Goal: Task Accomplishment & Management: Manage account settings

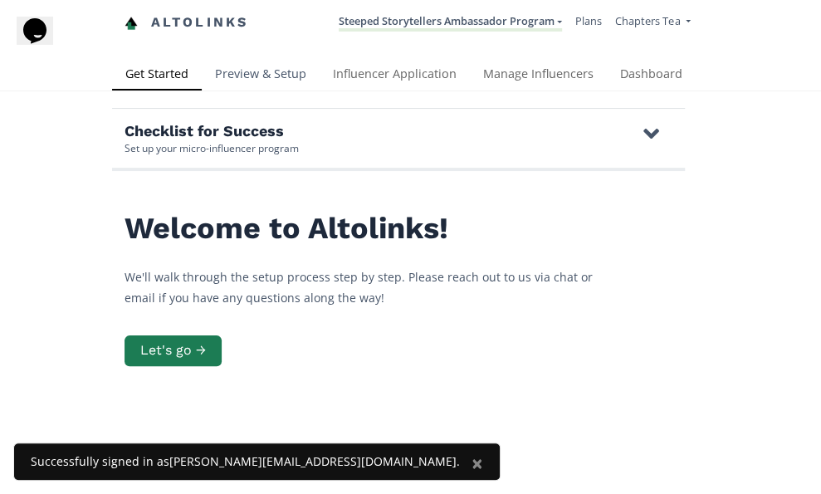
click at [281, 76] on link "Preview & Setup" at bounding box center [261, 75] width 118 height 33
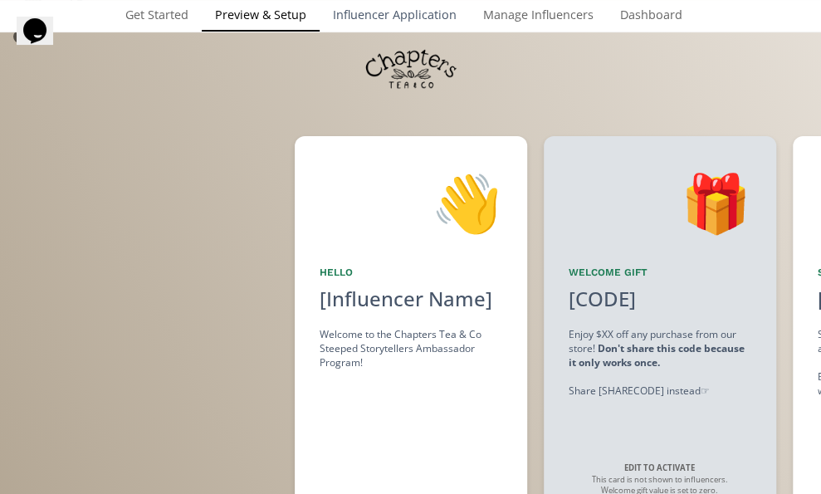
click at [426, 15] on link "Influencer Application" at bounding box center [395, 16] width 150 height 33
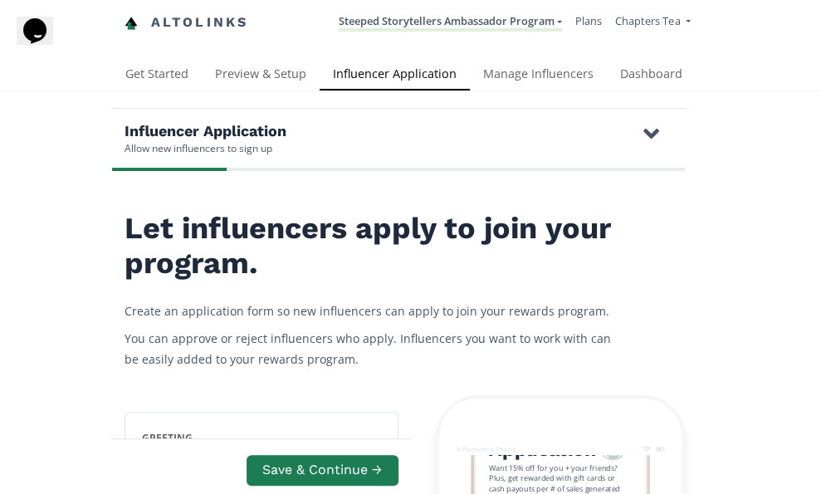
click at [652, 127] on icon at bounding box center [651, 133] width 16 height 25
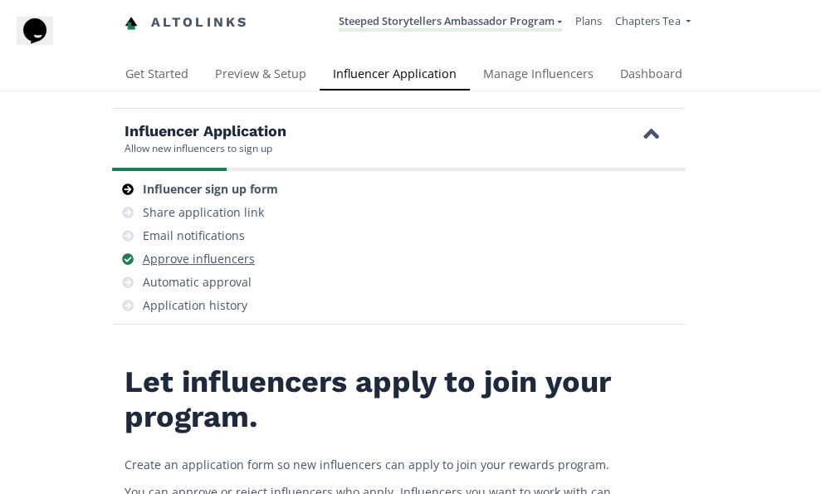
click at [215, 257] on div "Approve influencers" at bounding box center [199, 259] width 112 height 17
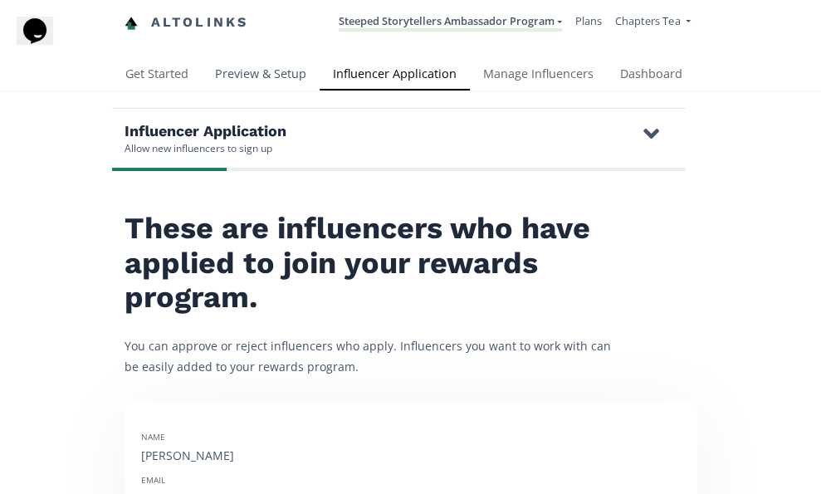
click at [280, 69] on link "Preview & Setup" at bounding box center [261, 75] width 118 height 33
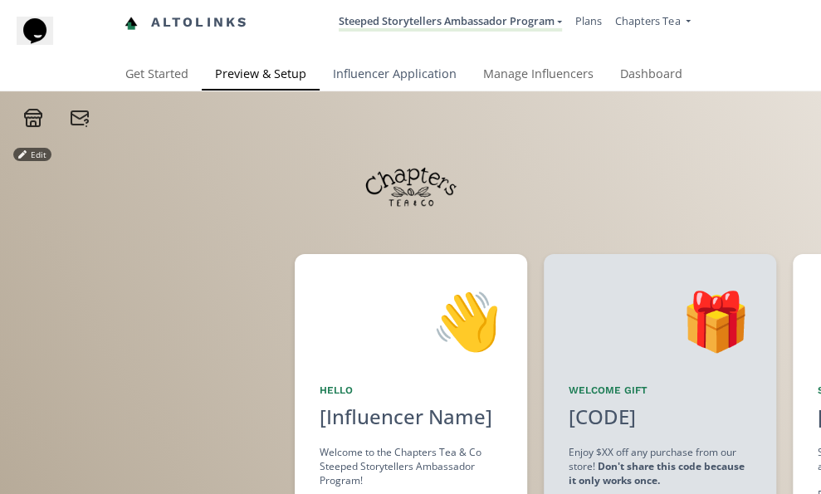
click at [350, 79] on link "Influencer Application" at bounding box center [395, 75] width 150 height 33
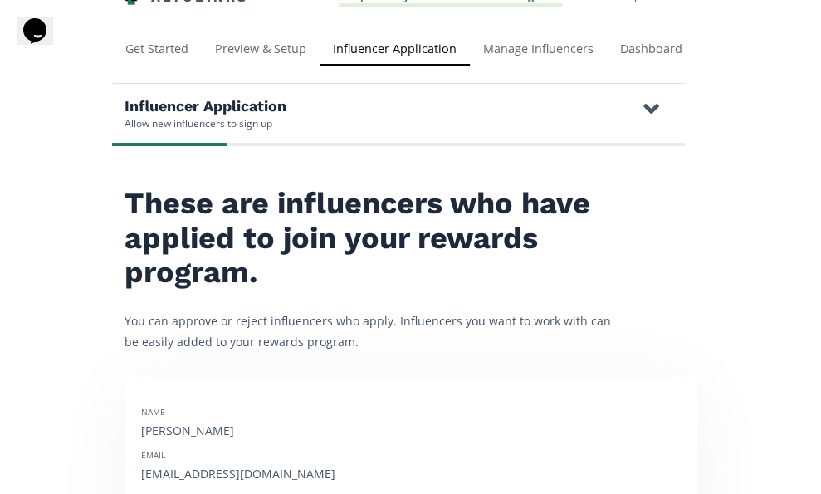
scroll to position [36, 0]
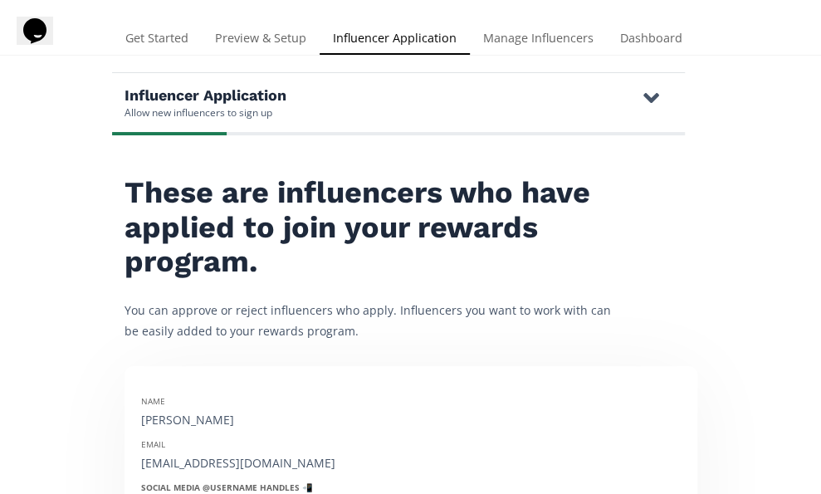
click at [647, 97] on icon at bounding box center [651, 97] width 16 height 25
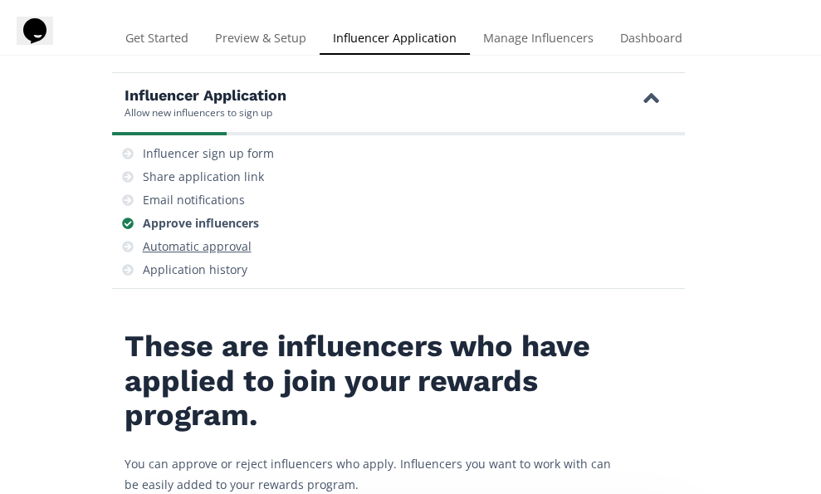
click at [222, 243] on div "Automatic approval" at bounding box center [197, 246] width 109 height 17
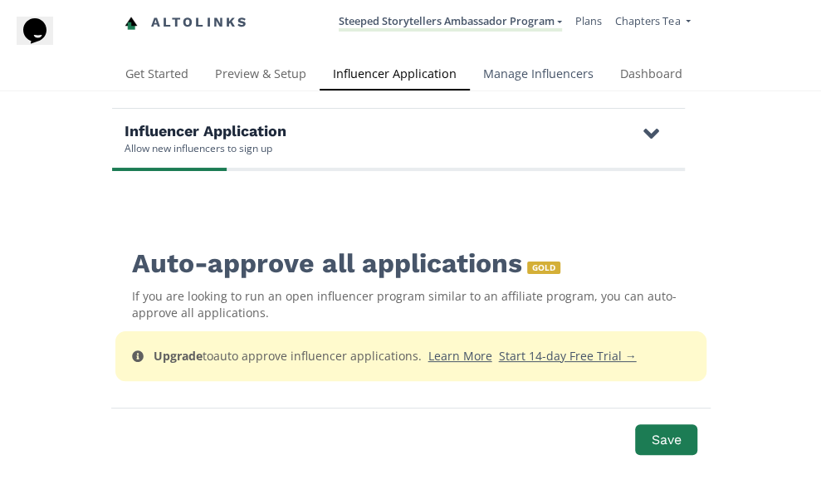
click at [516, 81] on link "Manage Influencers" at bounding box center [538, 75] width 137 height 33
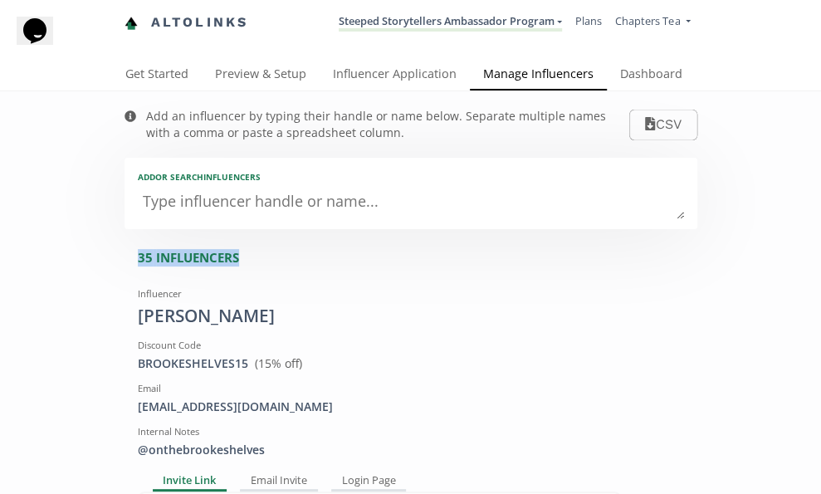
drag, startPoint x: 130, startPoint y: 253, endPoint x: 268, endPoint y: 253, distance: 137.8
click at [437, 73] on link "Influencer Application" at bounding box center [395, 75] width 150 height 33
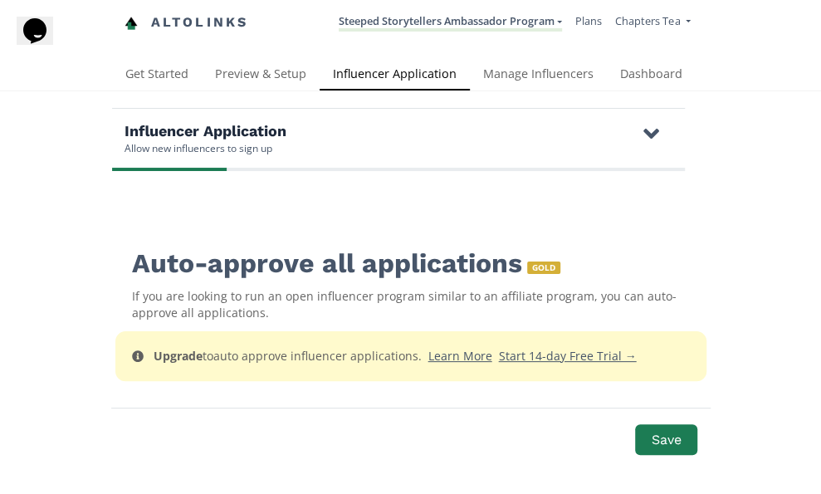
click at [652, 129] on icon at bounding box center [651, 133] width 16 height 25
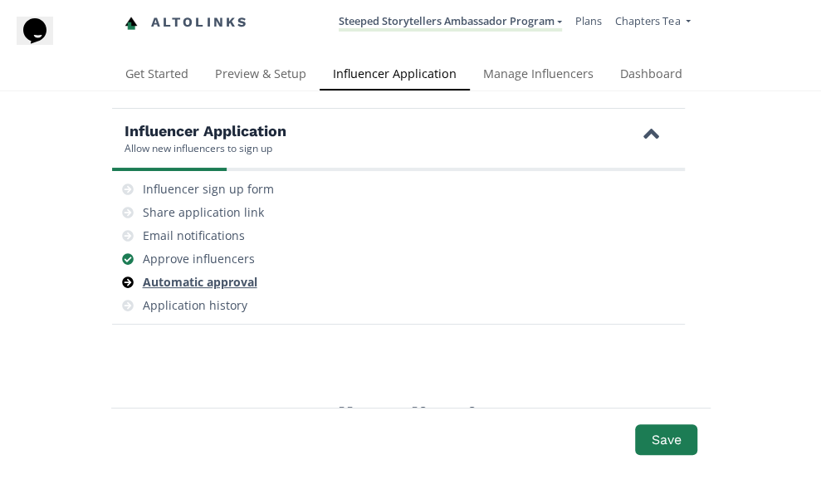
click at [226, 278] on div "Automatic approval" at bounding box center [200, 282] width 115 height 17
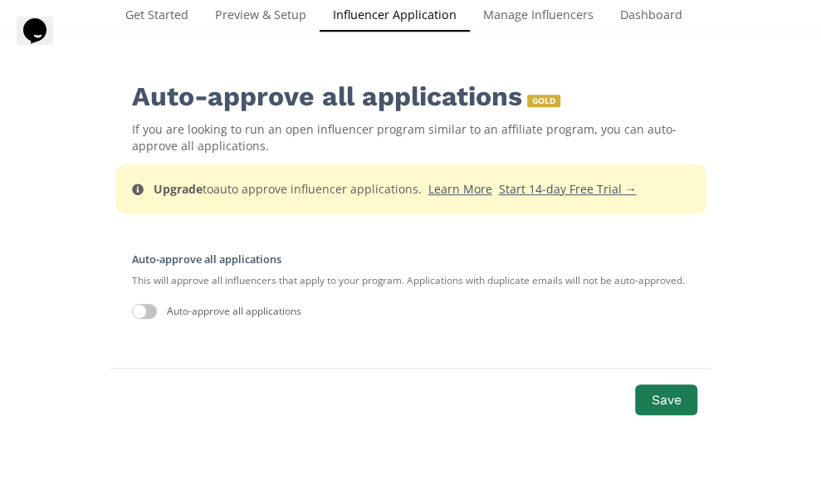
scroll to position [323, 0]
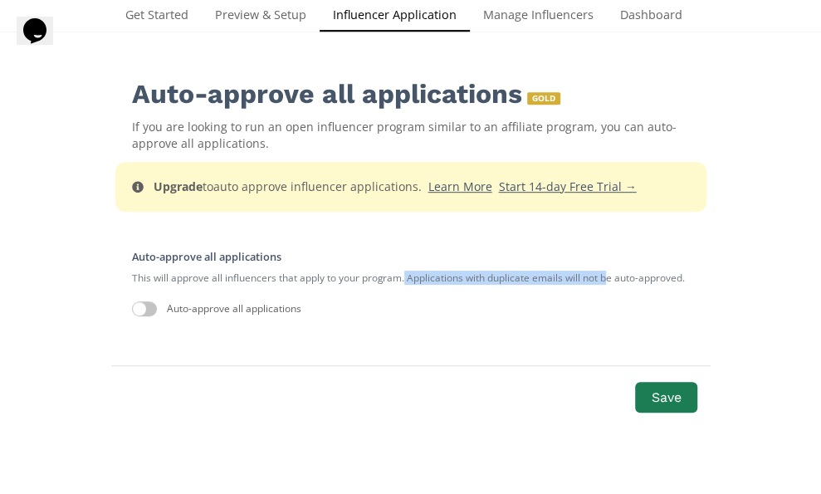
drag, startPoint x: 404, startPoint y: 267, endPoint x: 608, endPoint y: 271, distance: 203.4
click at [608, 271] on small "This will approve all influencers that apply to your program. Applications with…" at bounding box center [411, 277] width 558 height 27
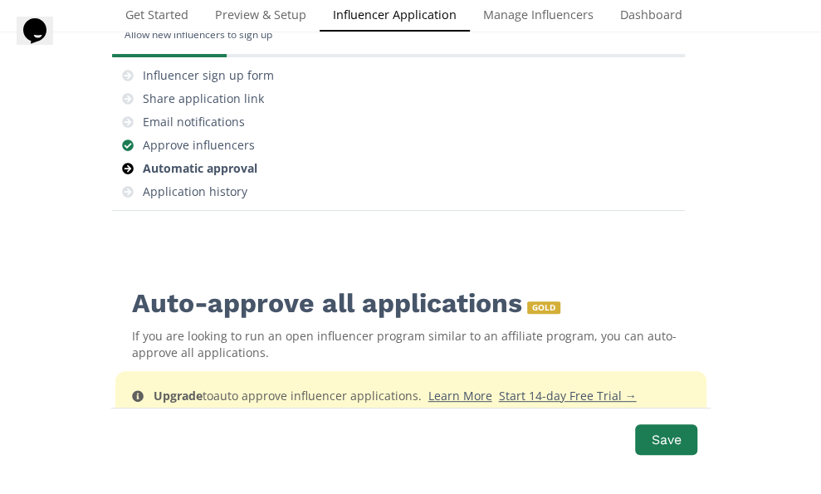
scroll to position [110, 0]
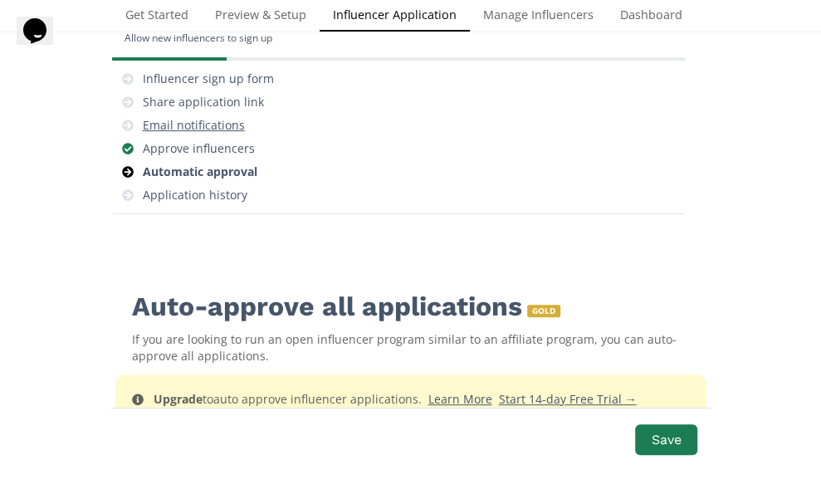
click at [207, 121] on div "Email notifications" at bounding box center [194, 125] width 102 height 17
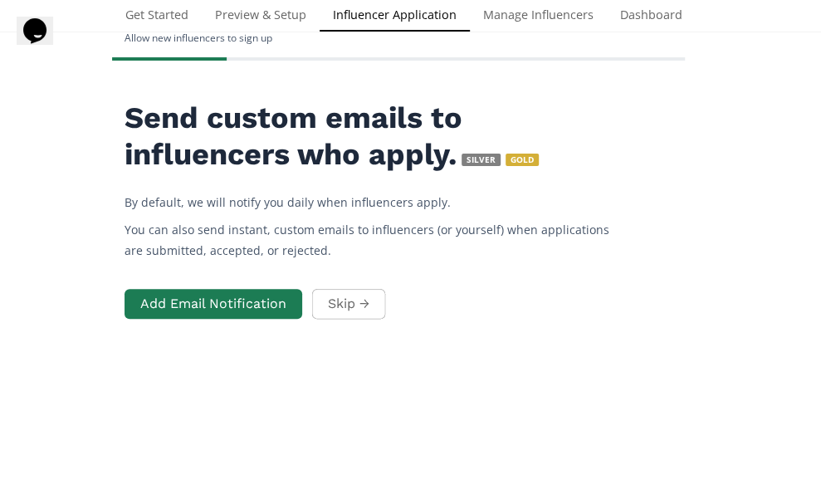
scroll to position [120, 0]
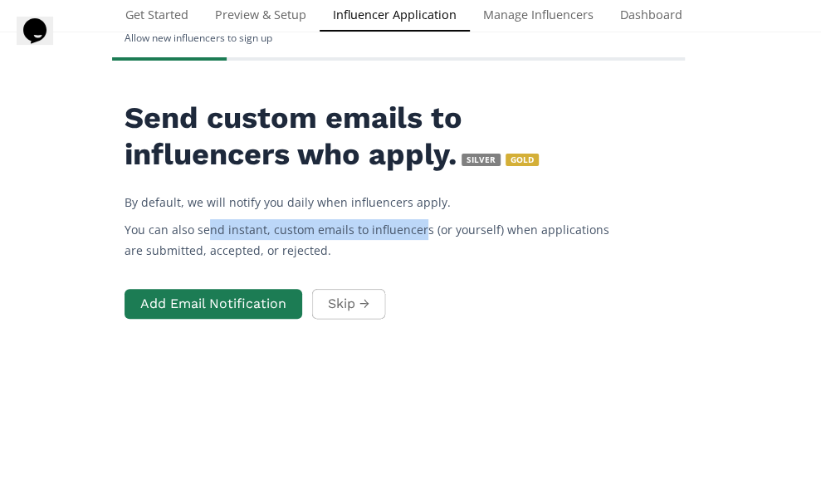
drag, startPoint x: 210, startPoint y: 216, endPoint x: 418, endPoint y: 215, distance: 207.5
click at [418, 219] on p "You can also send instant, custom emails to influencers (or yourself) when appl…" at bounding box center [374, 240] width 498 height 42
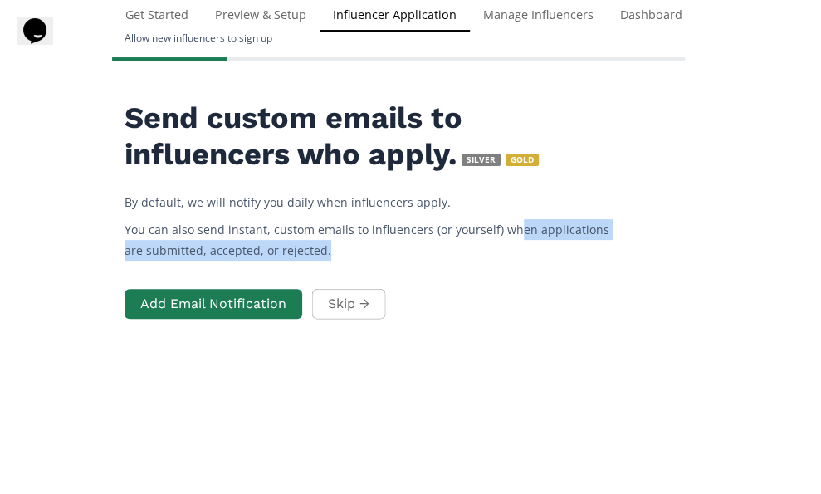
drag, startPoint x: 509, startPoint y: 211, endPoint x: 308, endPoint y: 232, distance: 201.9
click at [308, 232] on p "You can also send instant, custom emails to influencers (or yourself) when appl…" at bounding box center [374, 240] width 498 height 42
click at [525, 33] on link "Manage Influencers" at bounding box center [538, 16] width 137 height 33
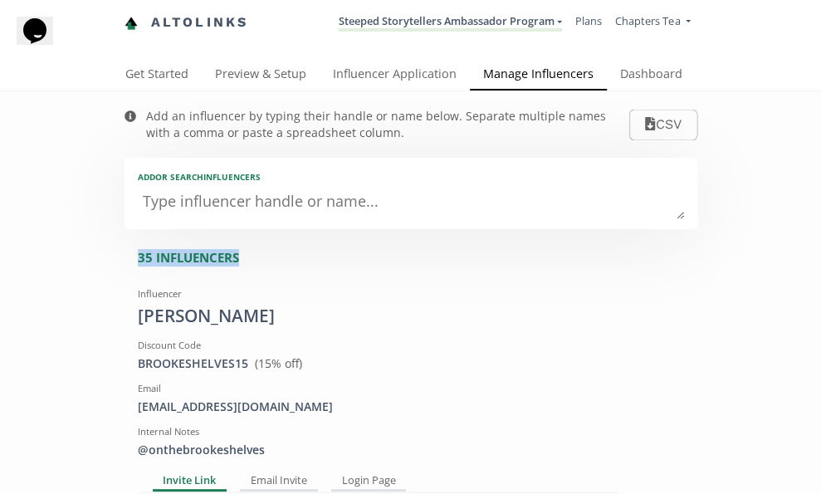
drag, startPoint x: 127, startPoint y: 256, endPoint x: 248, endPoint y: 249, distance: 121.4
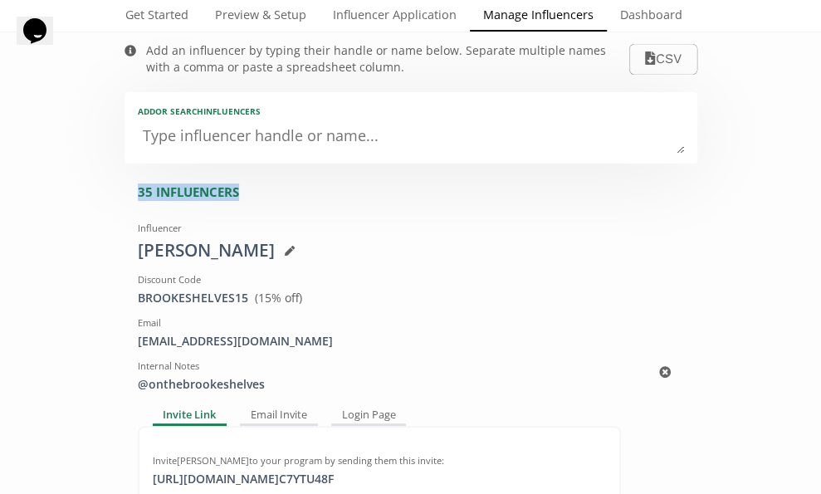
scroll to position [37, 0]
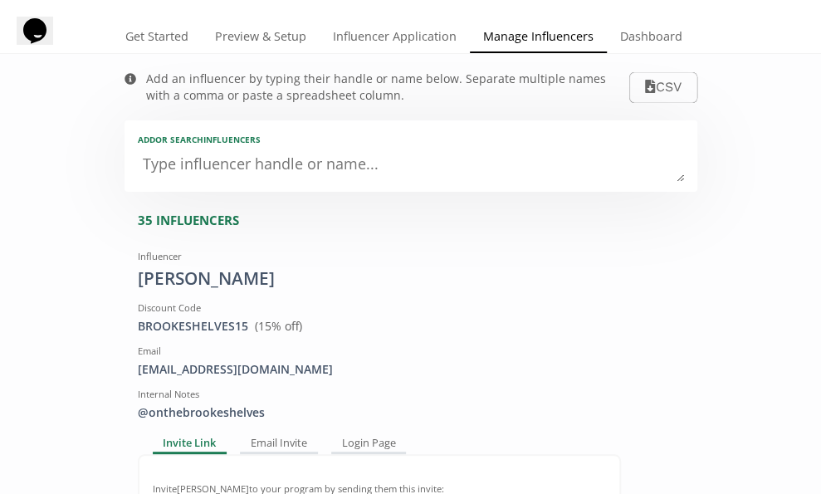
click at [227, 220] on div "35 INFLUENCERS" at bounding box center [417, 220] width 559 height 17
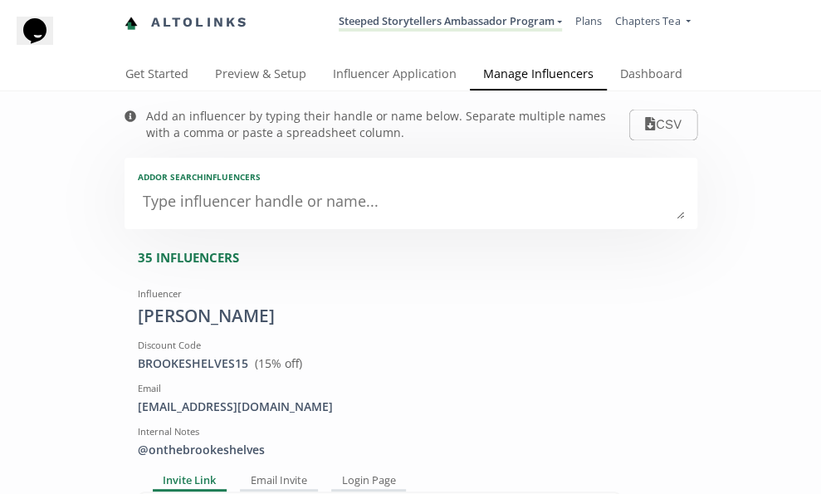
scroll to position [-1, 0]
click at [293, 204] on textarea at bounding box center [411, 202] width 546 height 33
type textarea "va"
type input "va"
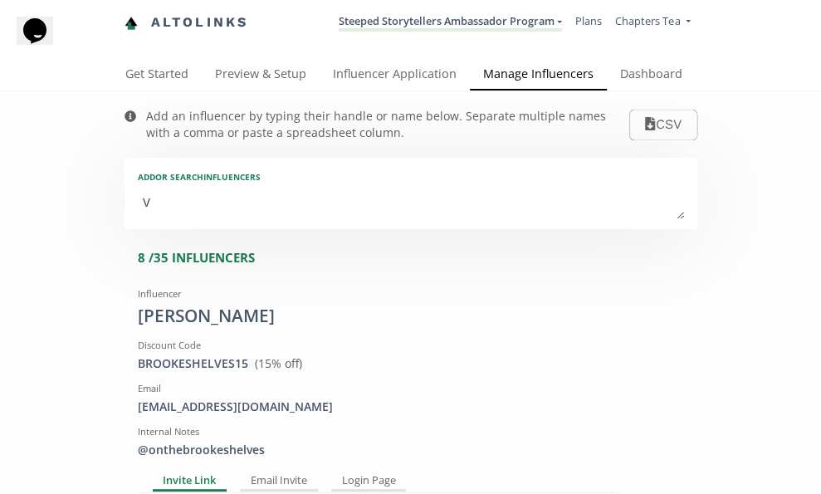
type input "VA"
type textarea "val"
type input "val"
type input "VAL"
type textarea "vale"
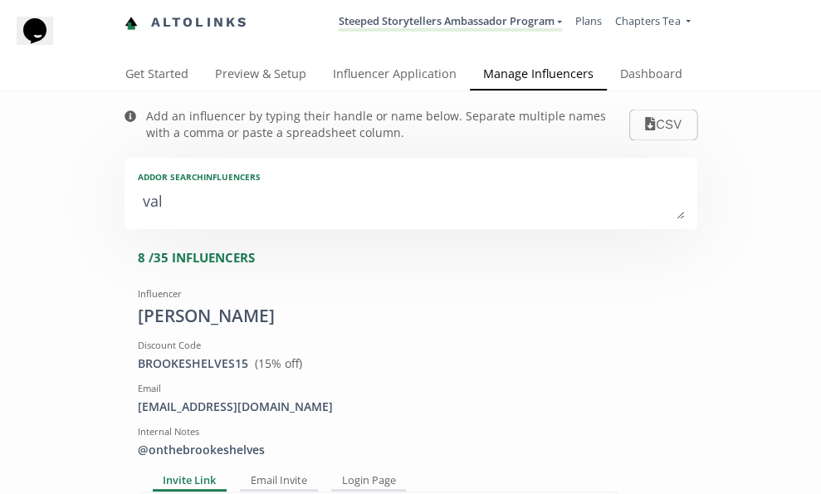
type input "vale"
type input "VALE"
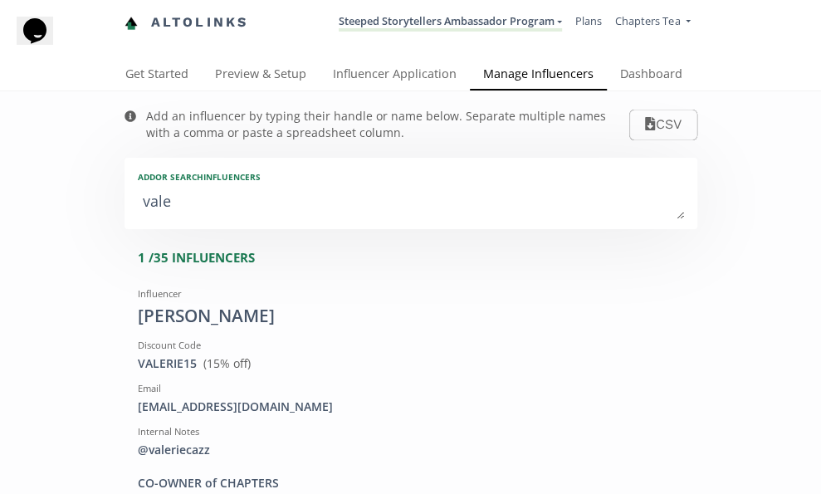
type textarea "valer"
type input "valer"
type input "VALER"
type textarea "valeri"
type input "valeri"
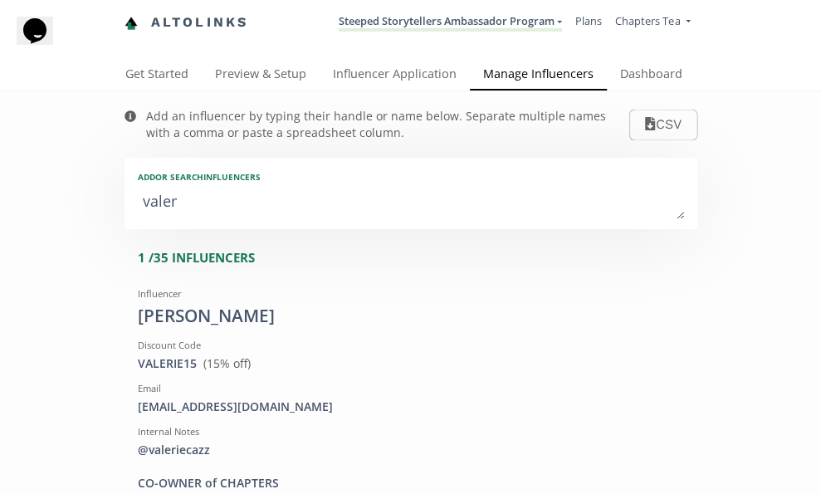
type input "VALERI"
type textarea "valerie"
type input "valerie"
type input "VALERIE"
type textarea "Valerie"
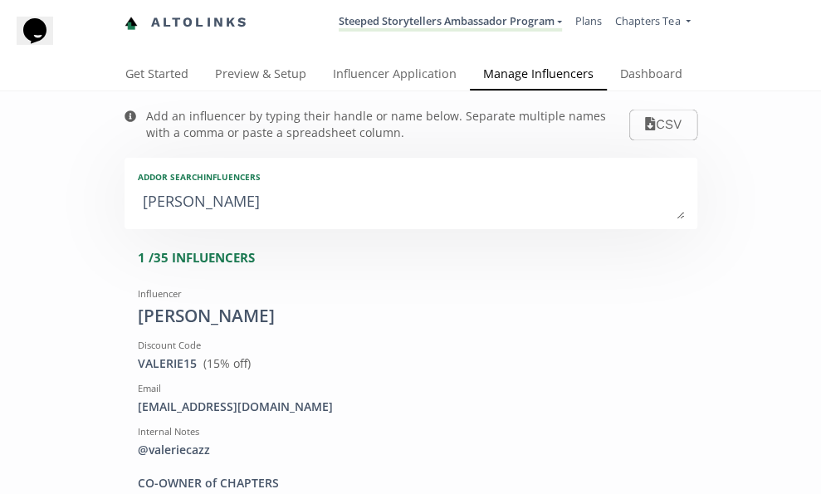
type input "Valerie"
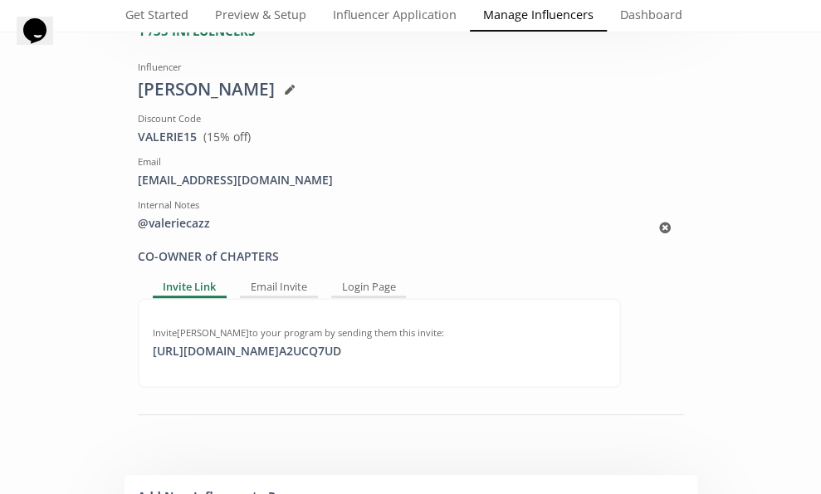
scroll to position [232, 0]
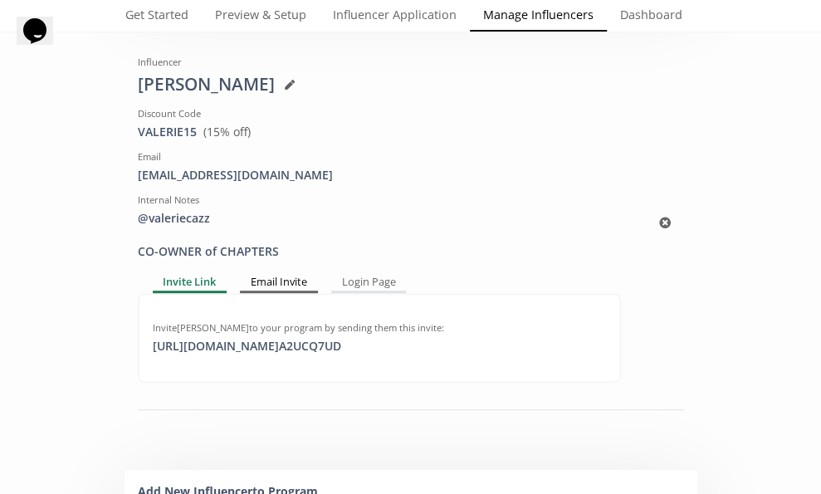
type textarea "Valerie"
click at [288, 273] on div "Email Invite" at bounding box center [279, 283] width 78 height 20
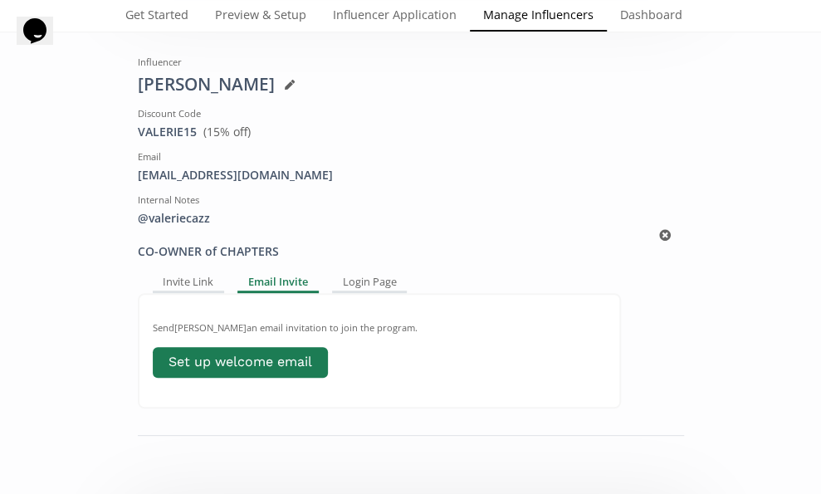
scroll to position [280, 0]
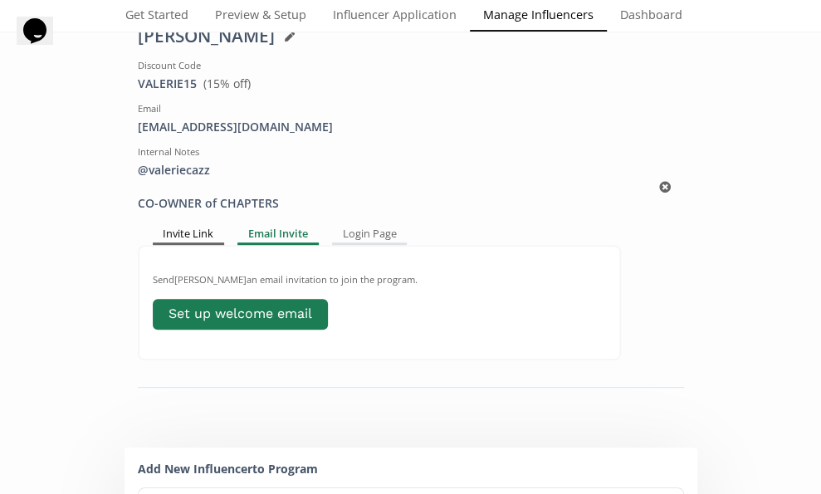
click at [186, 225] on div "Invite Link" at bounding box center [189, 235] width 72 height 20
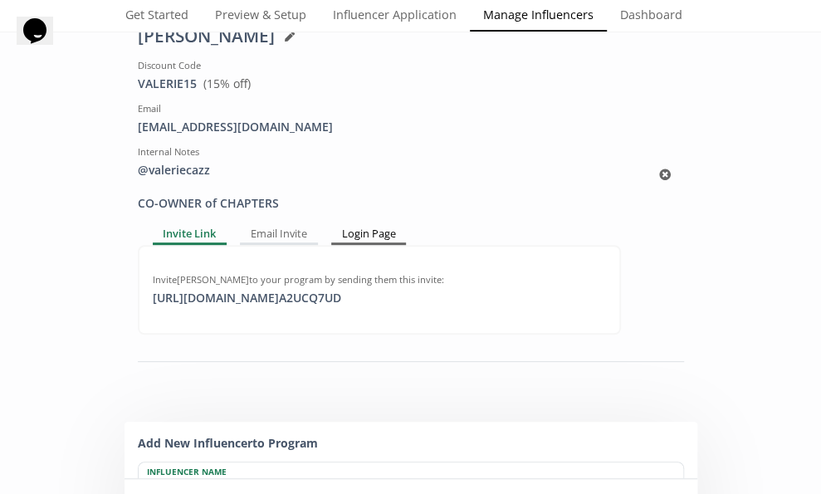
click at [375, 227] on div "Login Page" at bounding box center [369, 235] width 76 height 20
click at [291, 231] on div "Email Invite" at bounding box center [276, 235] width 78 height 20
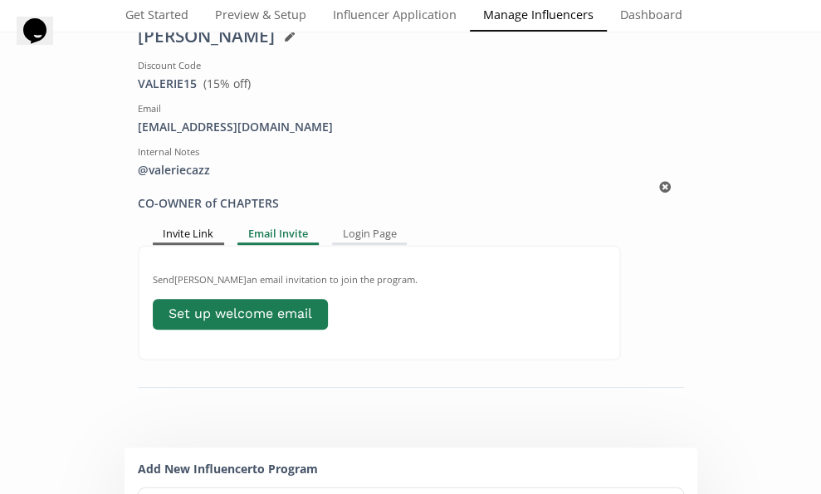
click at [204, 228] on div "Invite Link" at bounding box center [189, 235] width 72 height 20
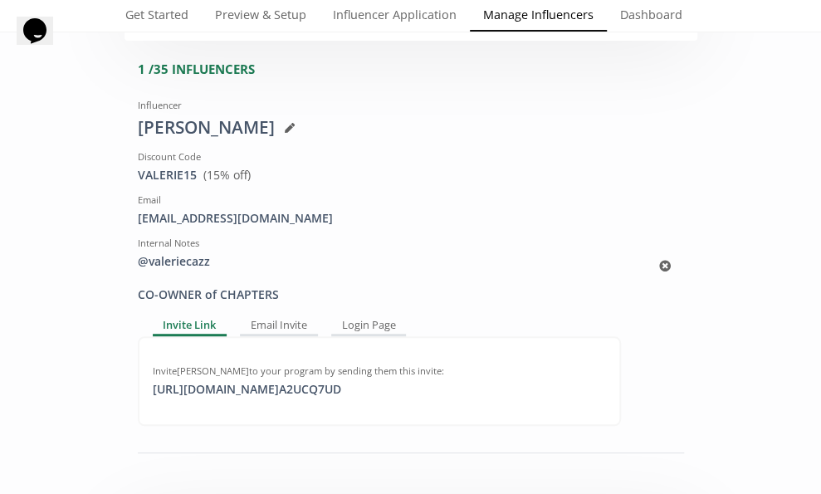
scroll to position [188, 0]
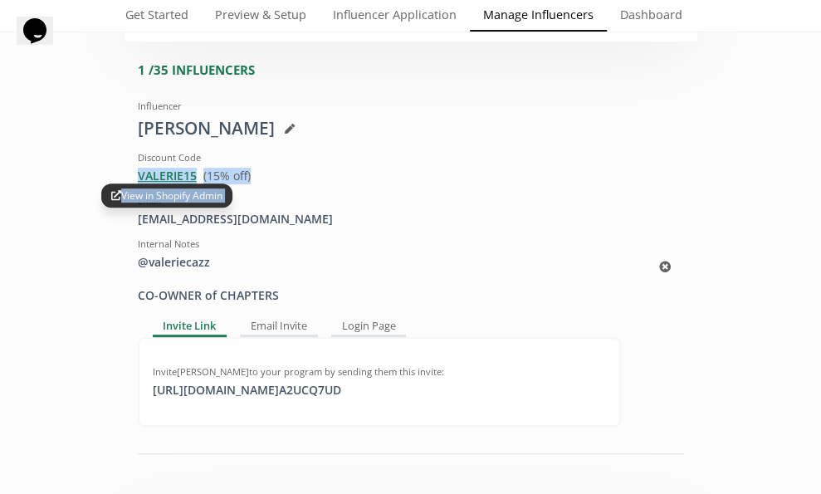
drag, startPoint x: 256, startPoint y: 168, endPoint x: 137, endPoint y: 168, distance: 118.7
click at [138, 168] on div "VALERIE15 View in Shopify Admin ( 15 % off)" at bounding box center [379, 176] width 483 height 17
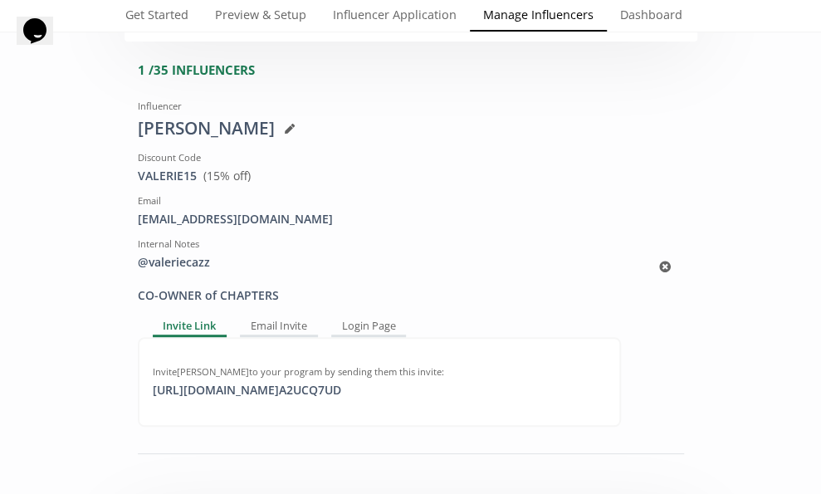
drag, startPoint x: 134, startPoint y: 168, endPoint x: 259, endPoint y: 163, distance: 125.4
click at [259, 163] on div "Influencer Valerie Discount Code VALERIE15 View in Shopify Admin ( 15 % off) Em…" at bounding box center [379, 198] width 508 height 211
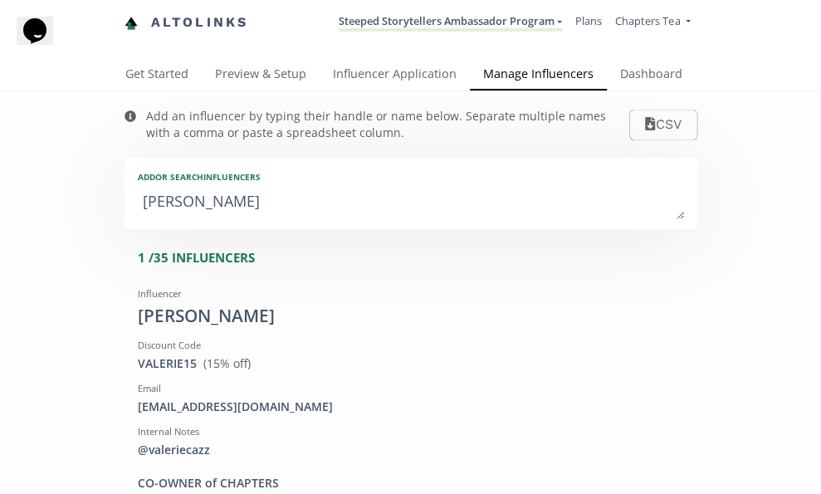
scroll to position [0, 0]
click at [281, 72] on link "Preview & Setup" at bounding box center [261, 75] width 118 height 33
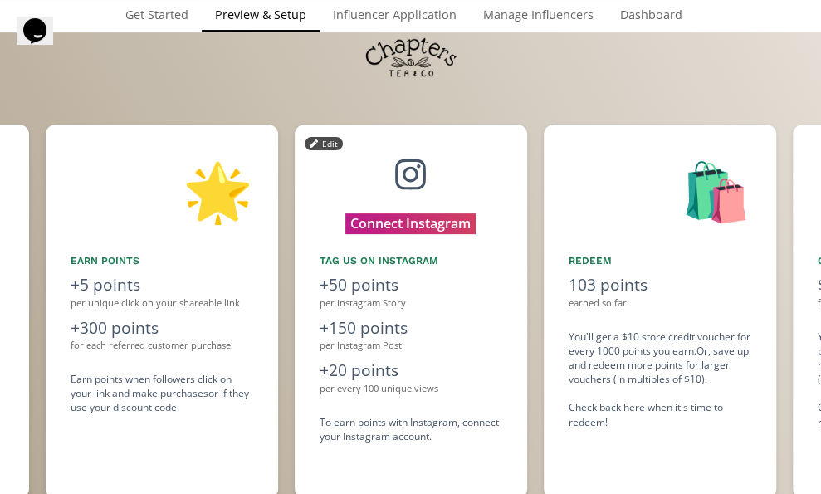
scroll to position [116, 0]
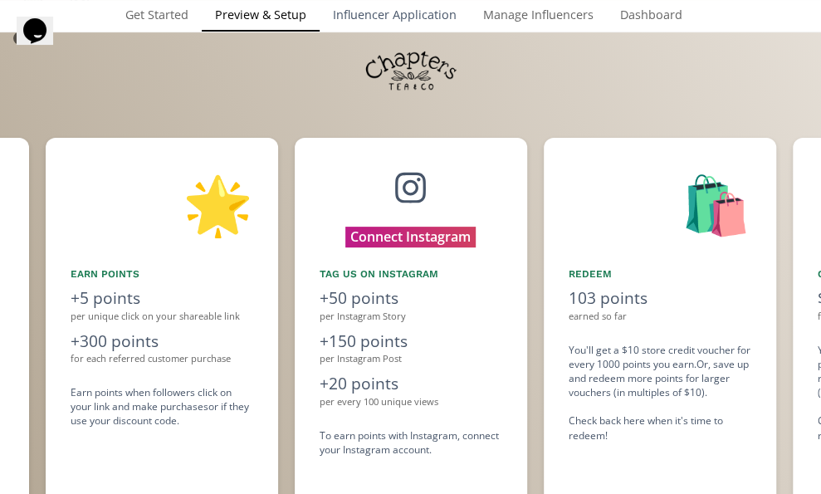
click at [407, 19] on link "Influencer Application" at bounding box center [395, 16] width 150 height 33
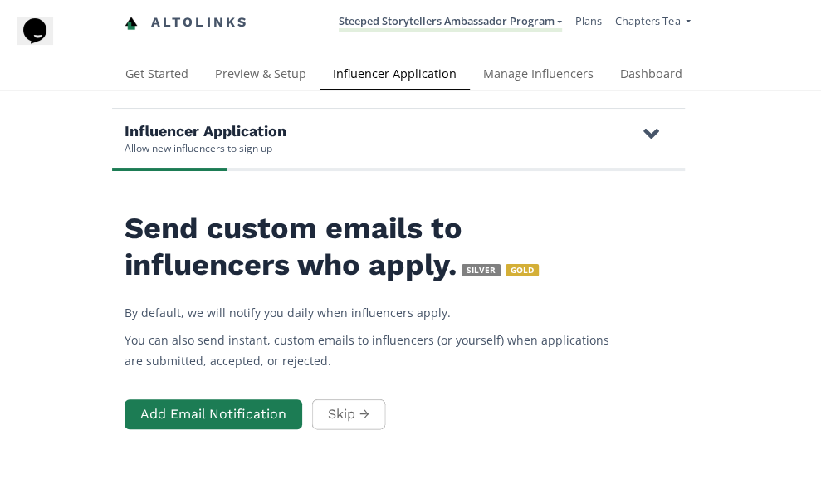
click at [652, 127] on icon at bounding box center [651, 133] width 16 height 25
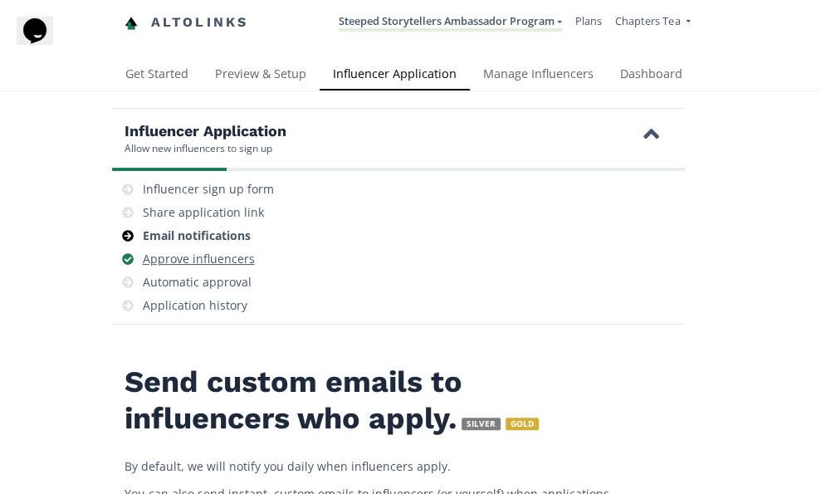
click at [209, 255] on div "Approve influencers" at bounding box center [199, 259] width 112 height 17
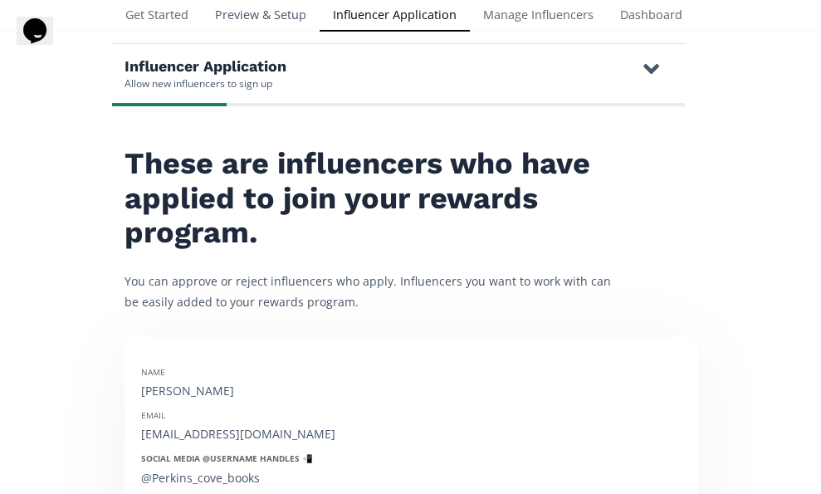
click at [276, 22] on link "Preview & Setup" at bounding box center [261, 16] width 118 height 33
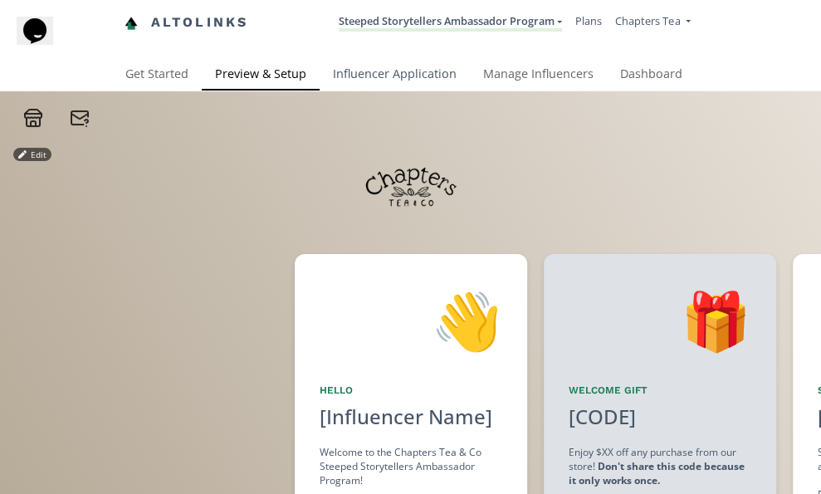
click at [409, 71] on link "Influencer Application" at bounding box center [395, 75] width 150 height 33
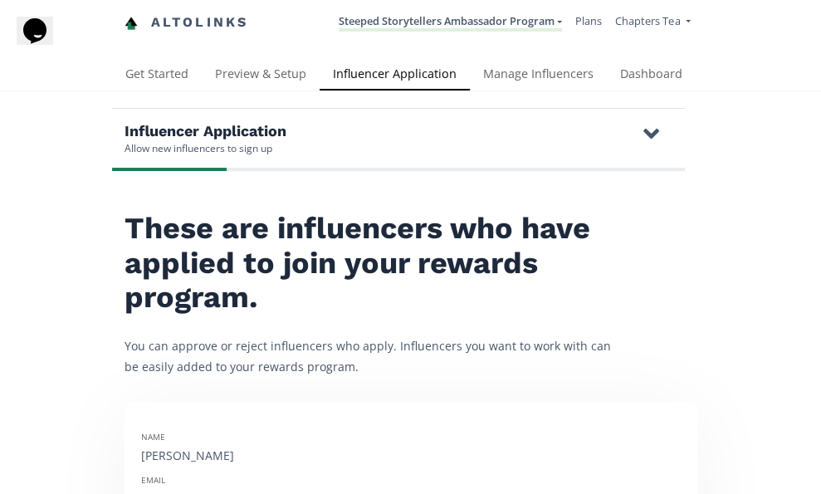
click at [657, 129] on icon at bounding box center [651, 134] width 16 height 10
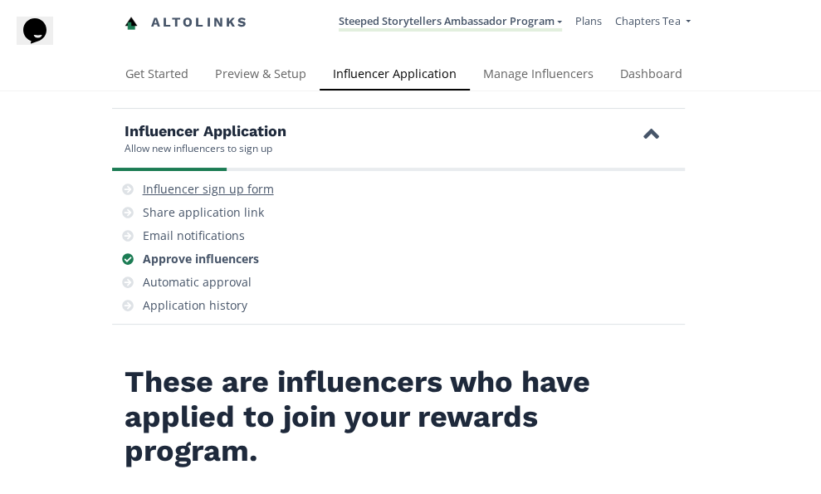
click at [217, 191] on div "Influencer sign up form" at bounding box center [208, 189] width 131 height 17
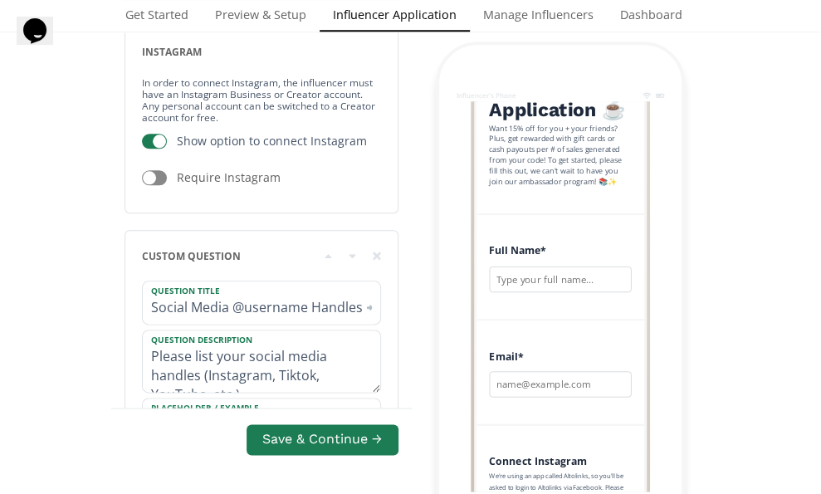
scroll to position [255, 0]
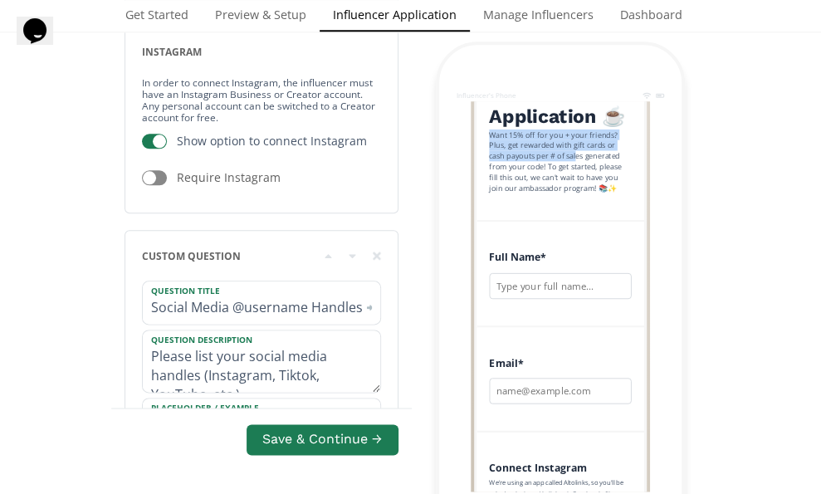
drag, startPoint x: 471, startPoint y: 208, endPoint x: 579, endPoint y: 242, distance: 113.1
click at [579, 194] on div "Want 15% off for you + your friends? Plus, get rewarded with gift cards or cash…" at bounding box center [560, 162] width 142 height 64
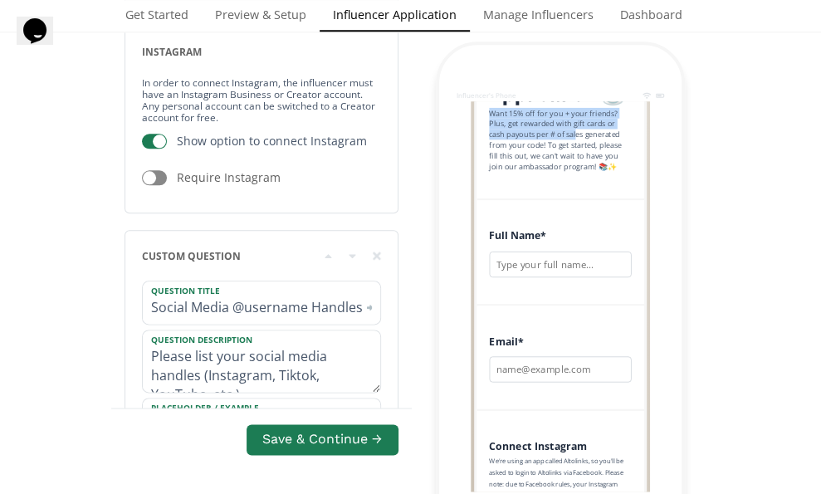
scroll to position [283, 0]
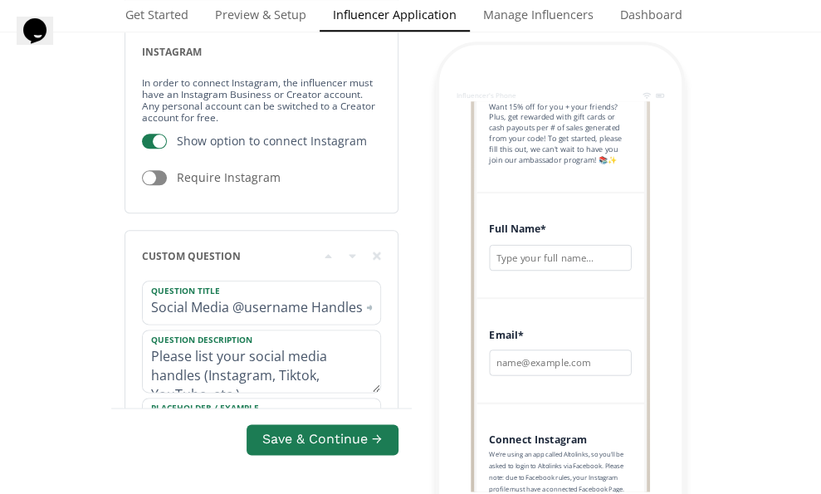
click at [631, 166] on div "Want 15% off for you + your friends? Plus, get rewarded with gift cards or cash…" at bounding box center [560, 134] width 142 height 64
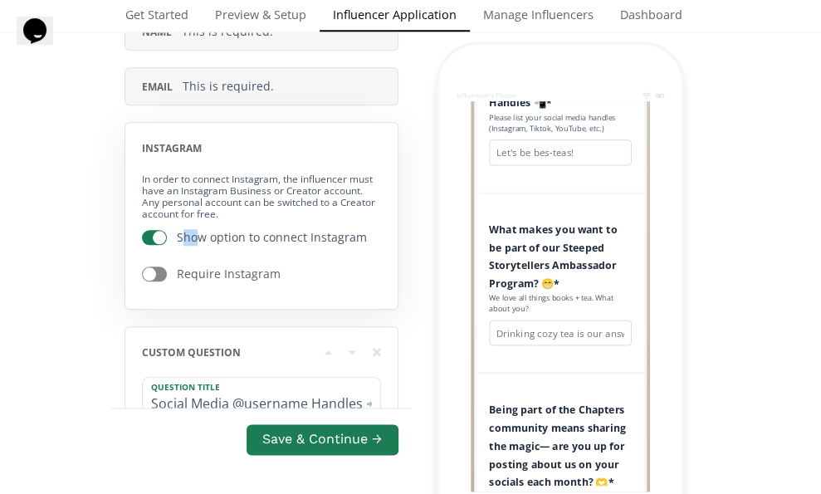
scroll to position [828, 0]
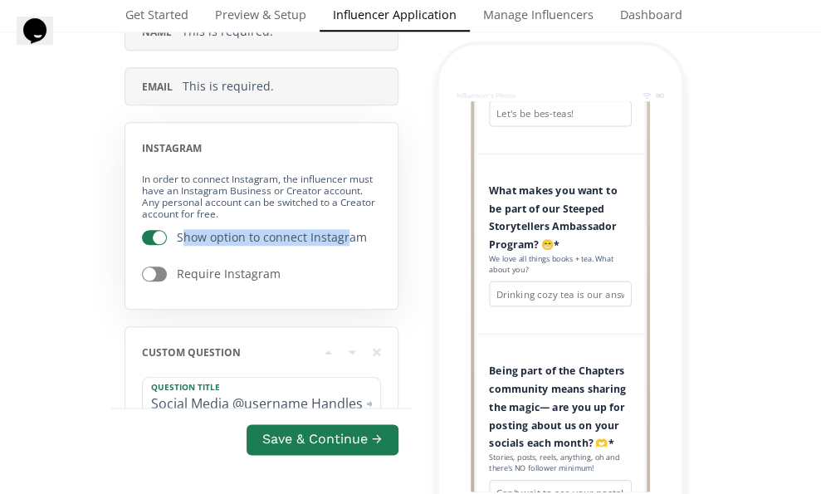
drag, startPoint x: 185, startPoint y: 224, endPoint x: 344, endPoint y: 225, distance: 159.4
click at [345, 229] on div "Show option to connect Instagram" at bounding box center [272, 237] width 190 height 17
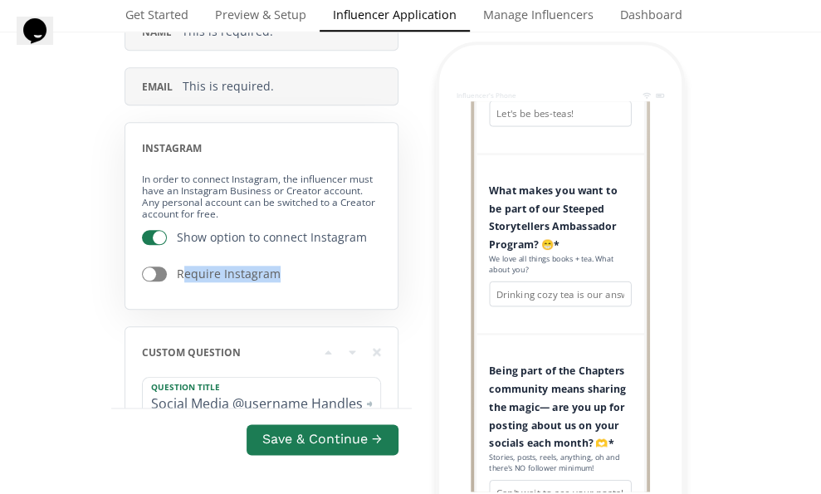
drag, startPoint x: 186, startPoint y: 261, endPoint x: 271, endPoint y: 262, distance: 84.7
click at [271, 266] on div "Require Instagram" at bounding box center [229, 274] width 104 height 17
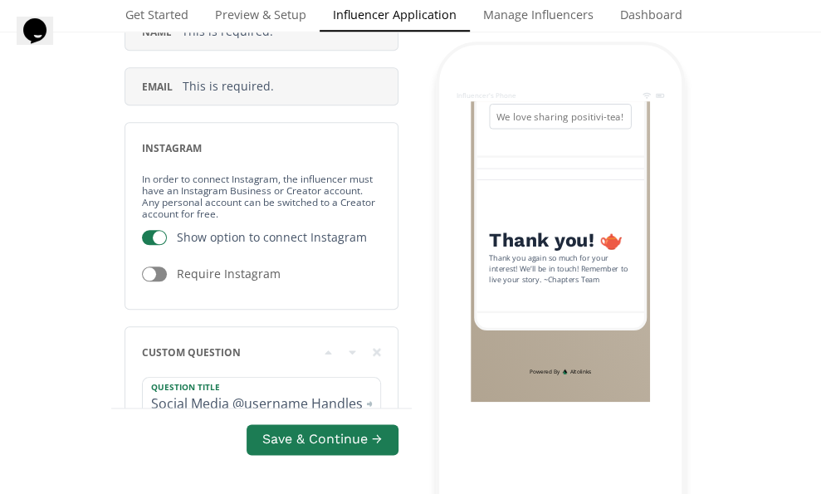
scroll to position [1294, 0]
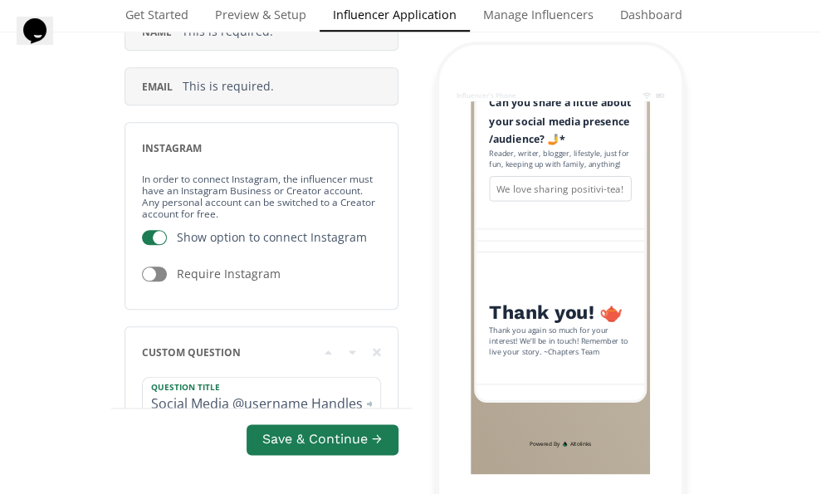
drag, startPoint x: 551, startPoint y: 256, endPoint x: 604, endPoint y: 307, distance: 73.4
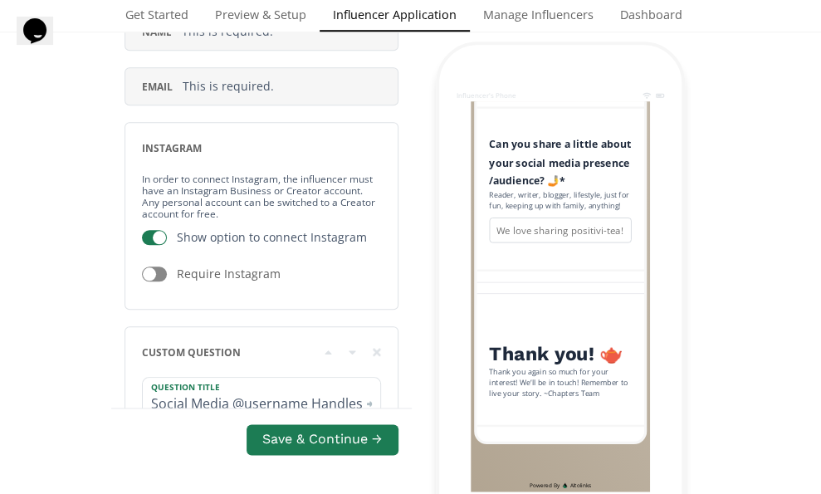
scroll to position [1150, 0]
